Goal: Task Accomplishment & Management: Use online tool/utility

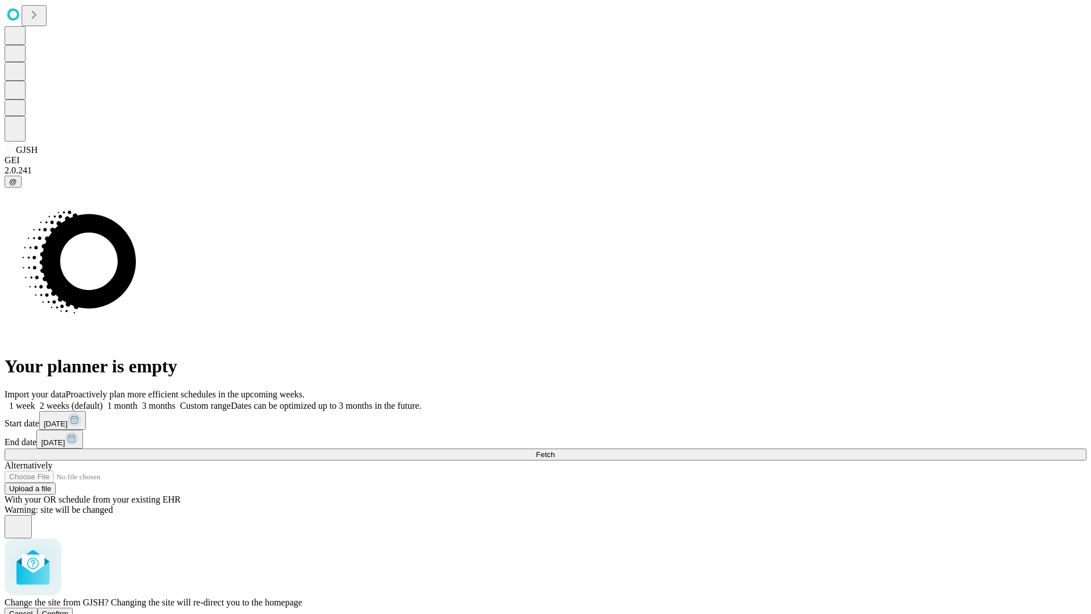
click at [69, 609] on span "Confirm" at bounding box center [55, 613] width 27 height 9
click at [138, 401] on label "1 month" at bounding box center [120, 406] width 35 height 10
click at [555, 450] on span "Fetch" at bounding box center [545, 454] width 19 height 9
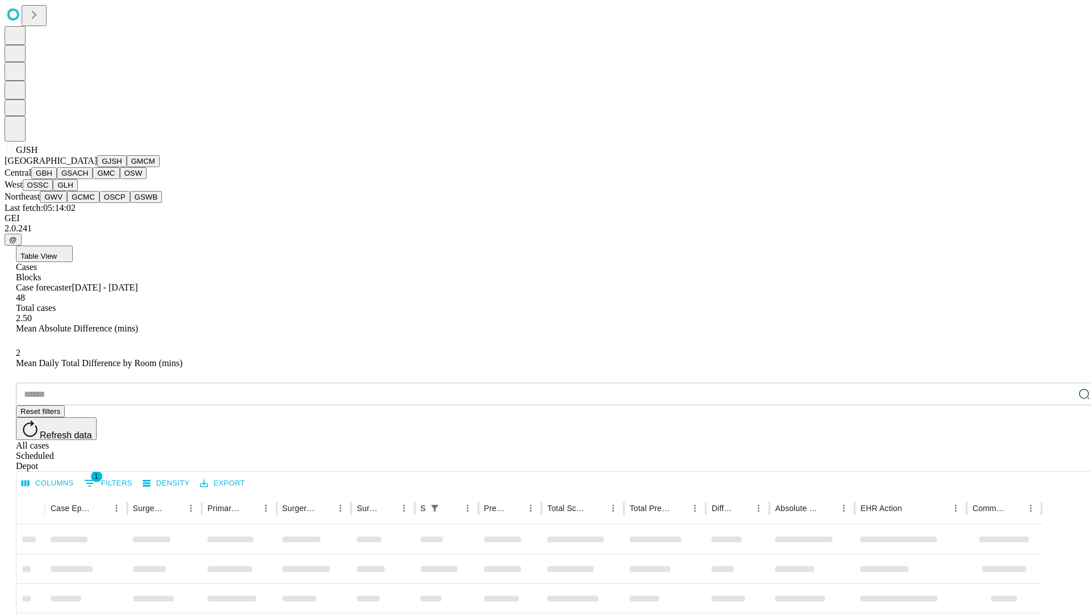
click at [127, 167] on button "GMCM" at bounding box center [143, 161] width 33 height 12
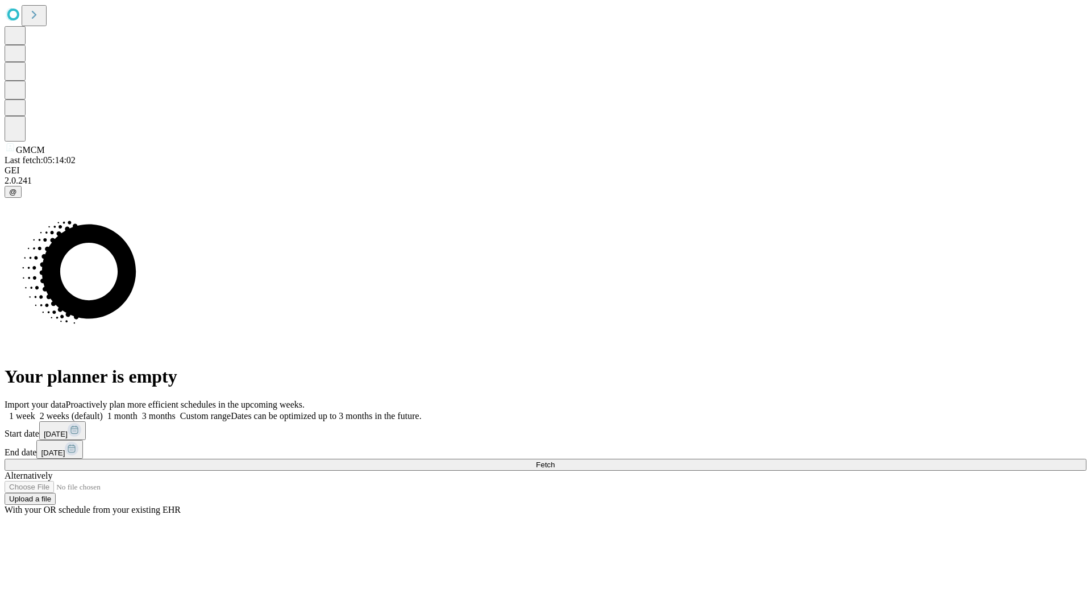
click at [138, 411] on label "1 month" at bounding box center [120, 416] width 35 height 10
click at [555, 460] on span "Fetch" at bounding box center [545, 464] width 19 height 9
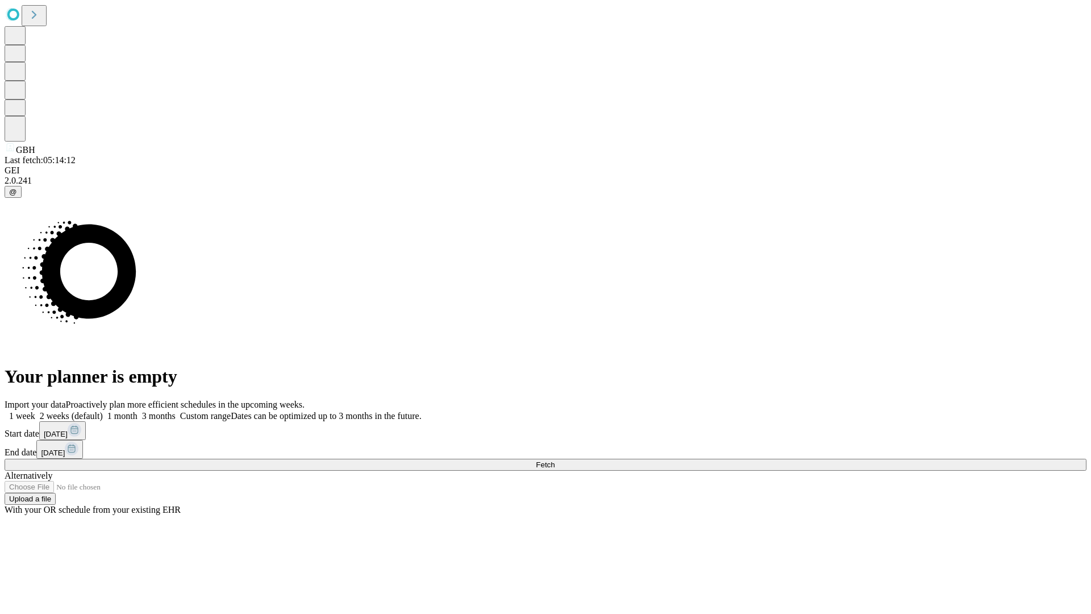
click at [138, 411] on label "1 month" at bounding box center [120, 416] width 35 height 10
click at [555, 460] on span "Fetch" at bounding box center [545, 464] width 19 height 9
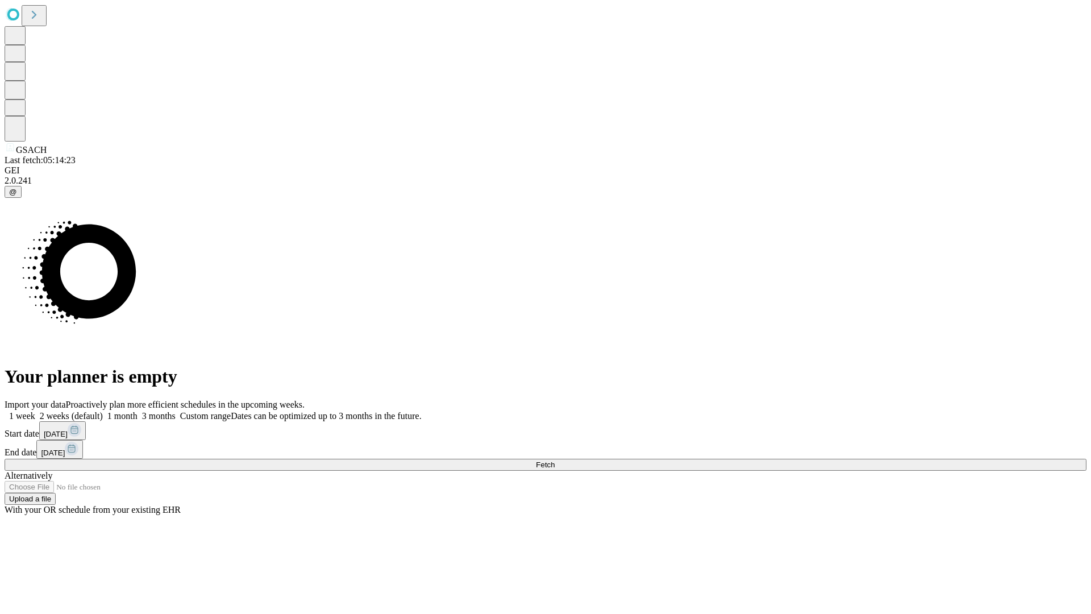
click at [138, 411] on label "1 month" at bounding box center [120, 416] width 35 height 10
click at [555, 460] on span "Fetch" at bounding box center [545, 464] width 19 height 9
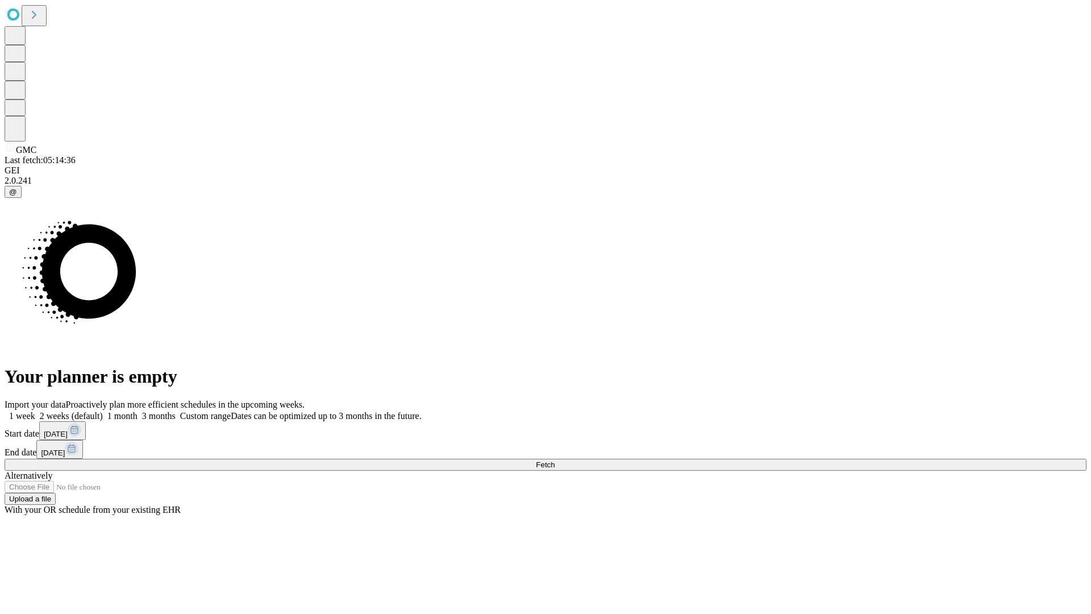
click at [138, 411] on label "1 month" at bounding box center [120, 416] width 35 height 10
click at [555, 460] on span "Fetch" at bounding box center [545, 464] width 19 height 9
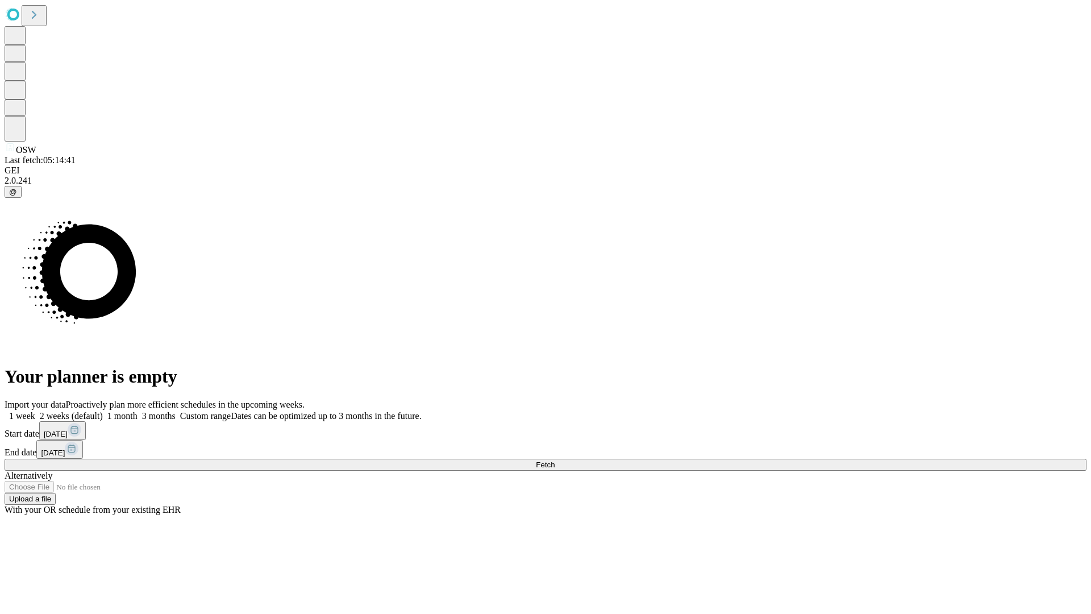
click at [138, 411] on label "1 month" at bounding box center [120, 416] width 35 height 10
click at [555, 460] on span "Fetch" at bounding box center [545, 464] width 19 height 9
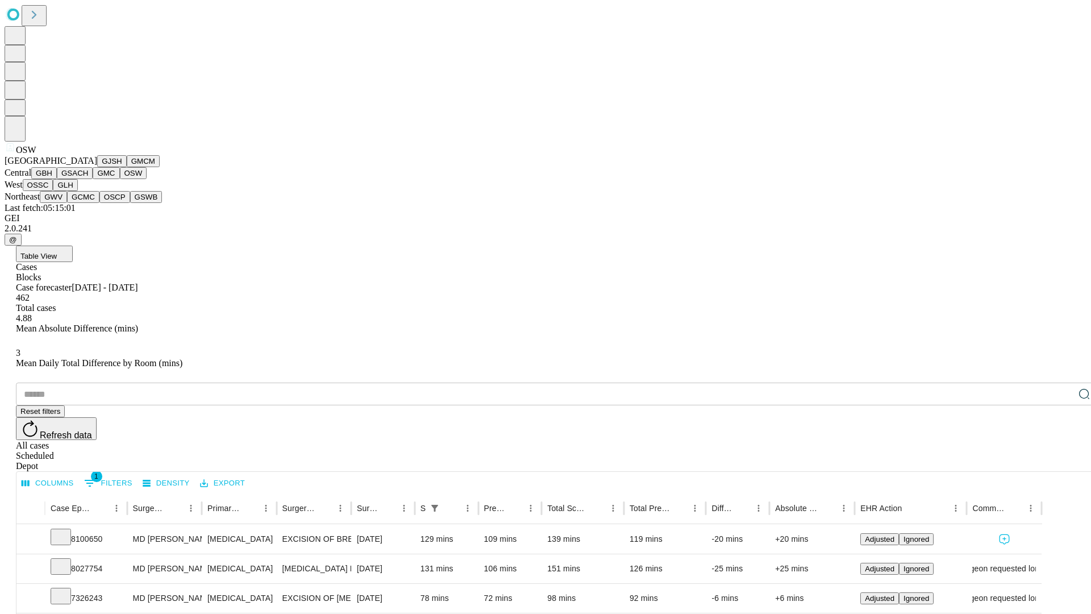
click at [53, 191] on button "OSSC" at bounding box center [38, 185] width 31 height 12
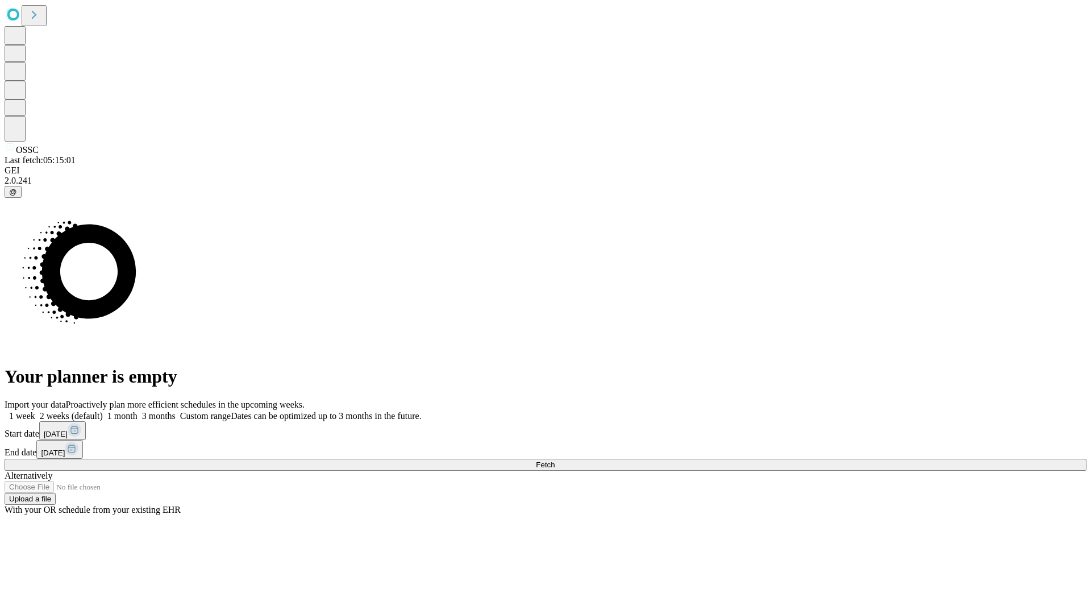
click at [138, 411] on label "1 month" at bounding box center [120, 416] width 35 height 10
click at [555, 460] on span "Fetch" at bounding box center [545, 464] width 19 height 9
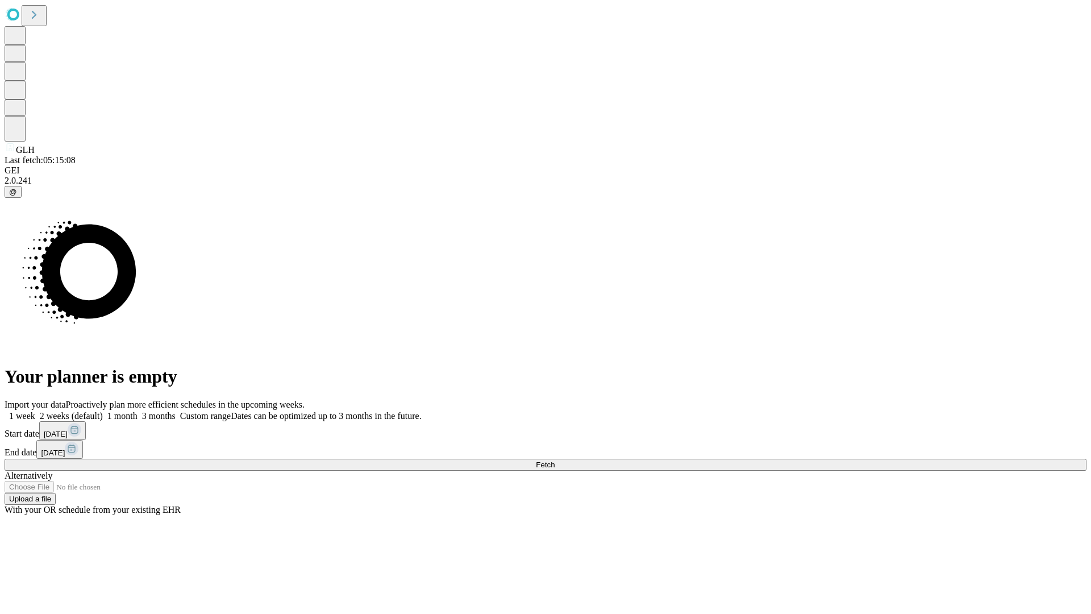
click at [138, 411] on label "1 month" at bounding box center [120, 416] width 35 height 10
click at [555, 460] on span "Fetch" at bounding box center [545, 464] width 19 height 9
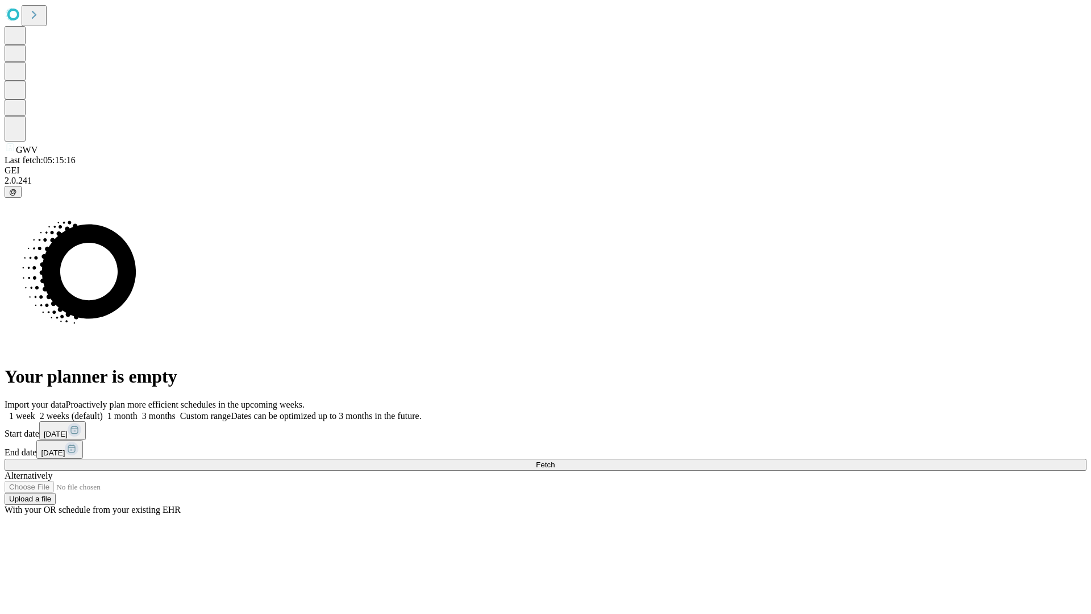
click at [138, 411] on label "1 month" at bounding box center [120, 416] width 35 height 10
click at [555, 460] on span "Fetch" at bounding box center [545, 464] width 19 height 9
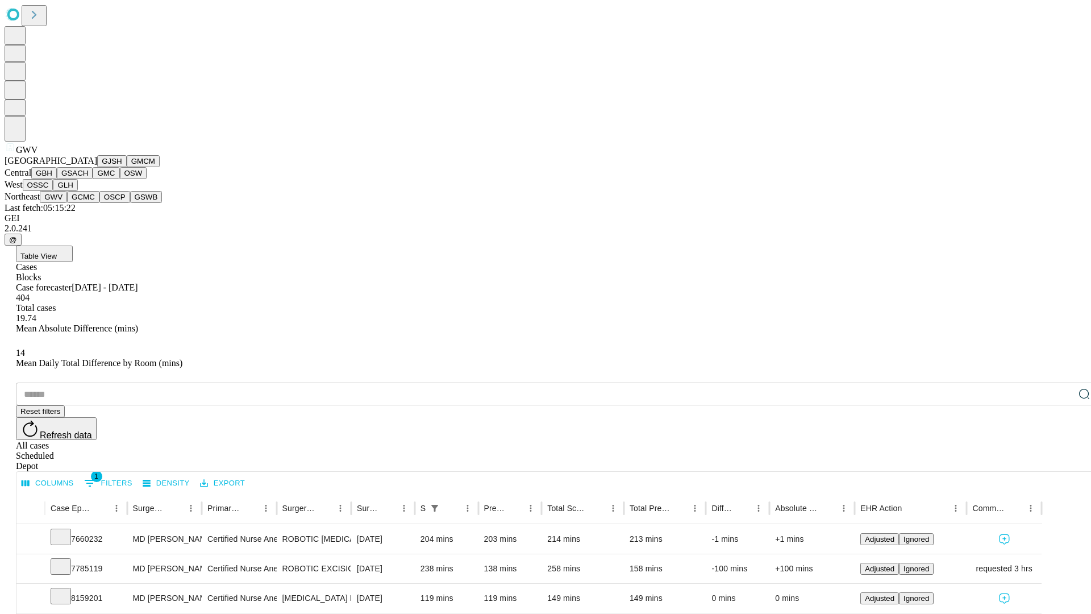
click at [88, 203] on button "GCMC" at bounding box center [83, 197] width 32 height 12
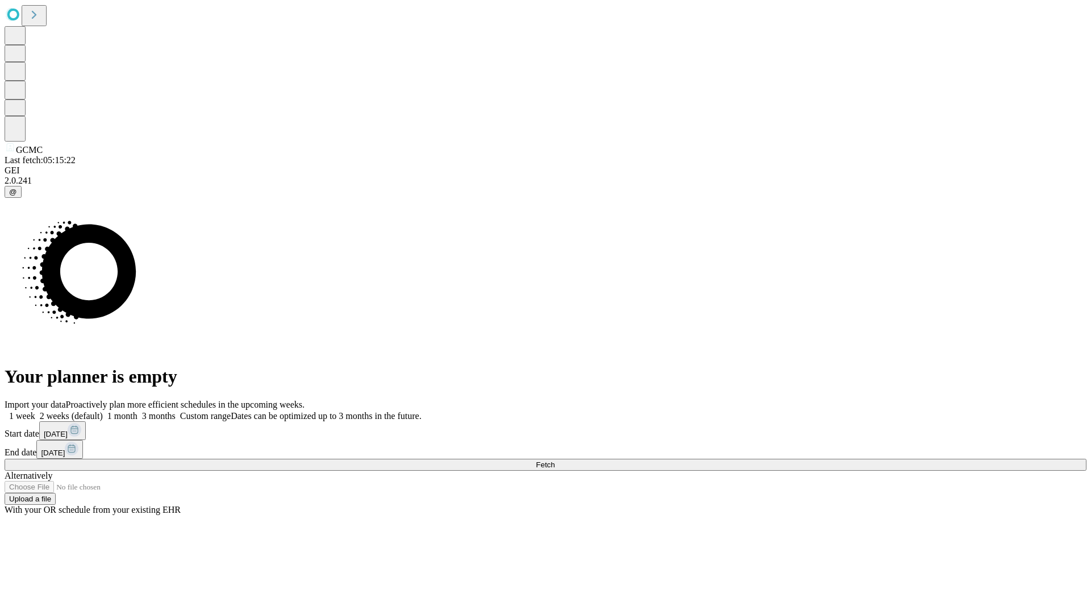
click at [138, 411] on label "1 month" at bounding box center [120, 416] width 35 height 10
click at [555, 460] on span "Fetch" at bounding box center [545, 464] width 19 height 9
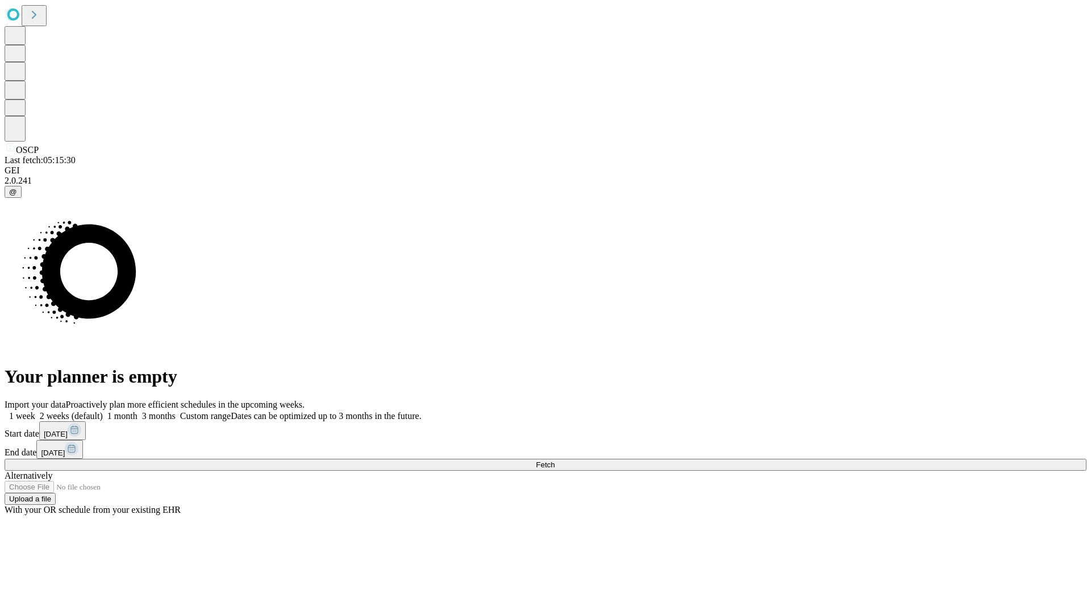
click at [138, 411] on label "1 month" at bounding box center [120, 416] width 35 height 10
click at [555, 460] on span "Fetch" at bounding box center [545, 464] width 19 height 9
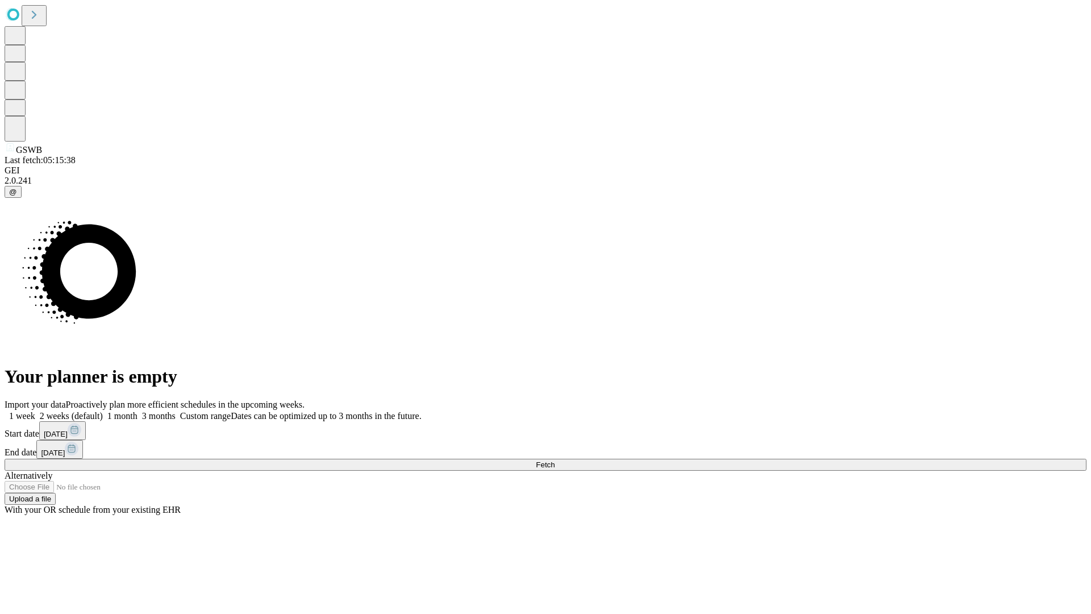
click at [138, 411] on label "1 month" at bounding box center [120, 416] width 35 height 10
click at [555, 460] on span "Fetch" at bounding box center [545, 464] width 19 height 9
